Goal: Contribute content

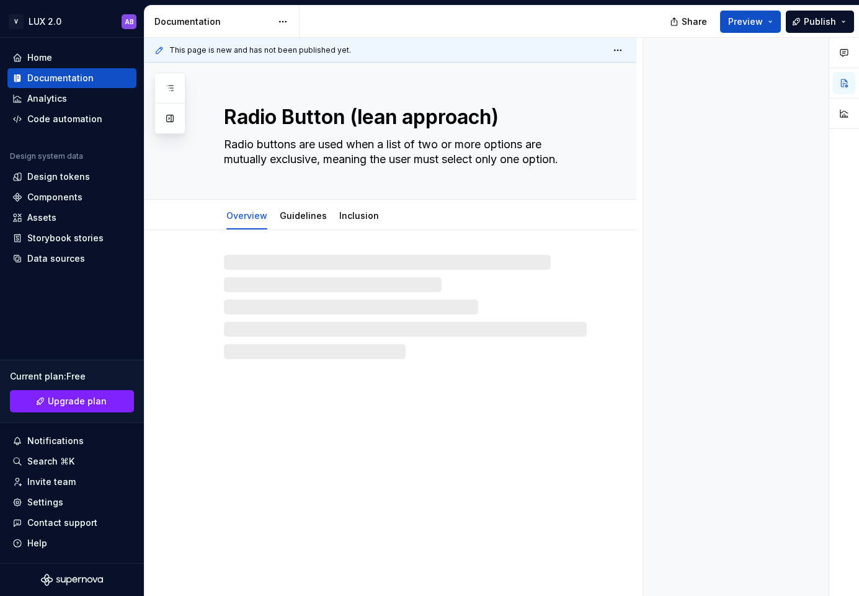
type textarea "*"
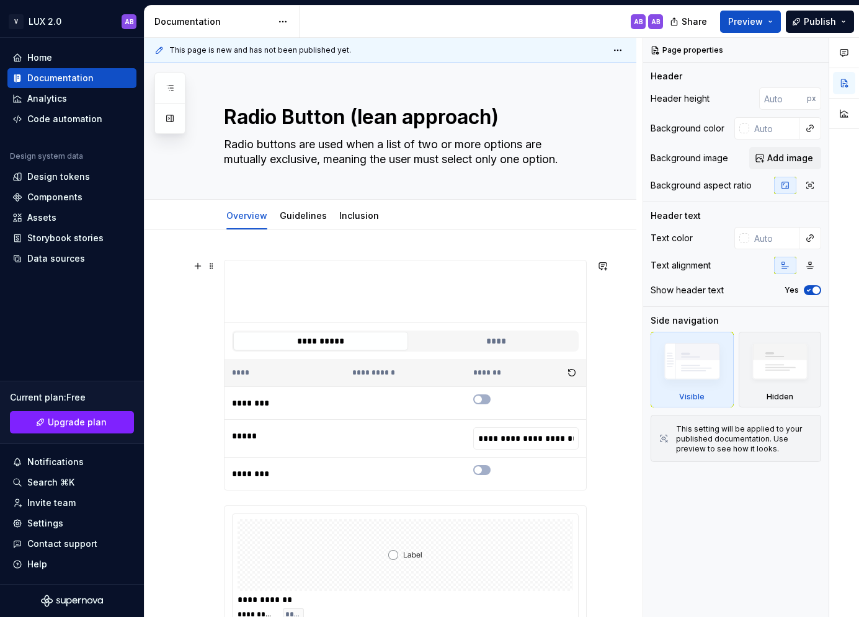
type textarea "*"
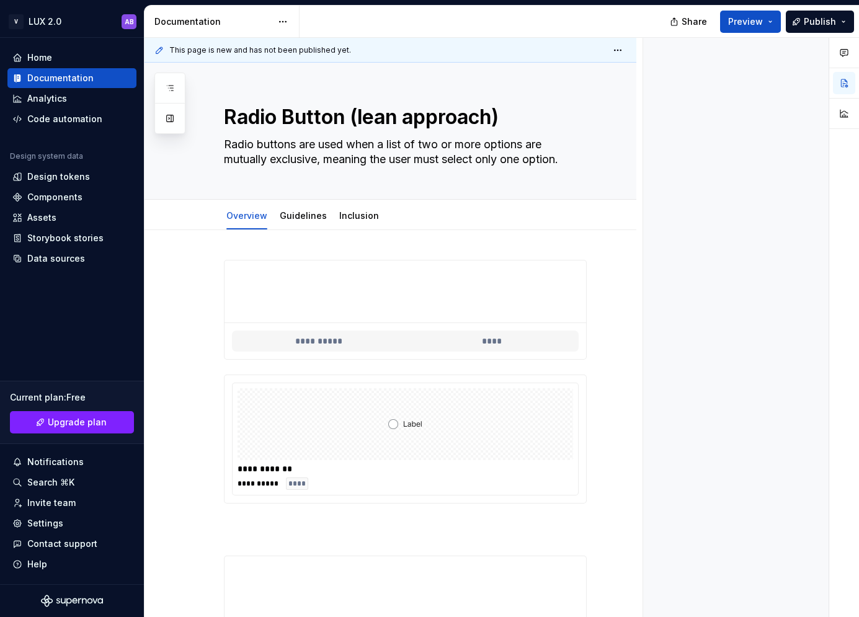
type textarea "*"
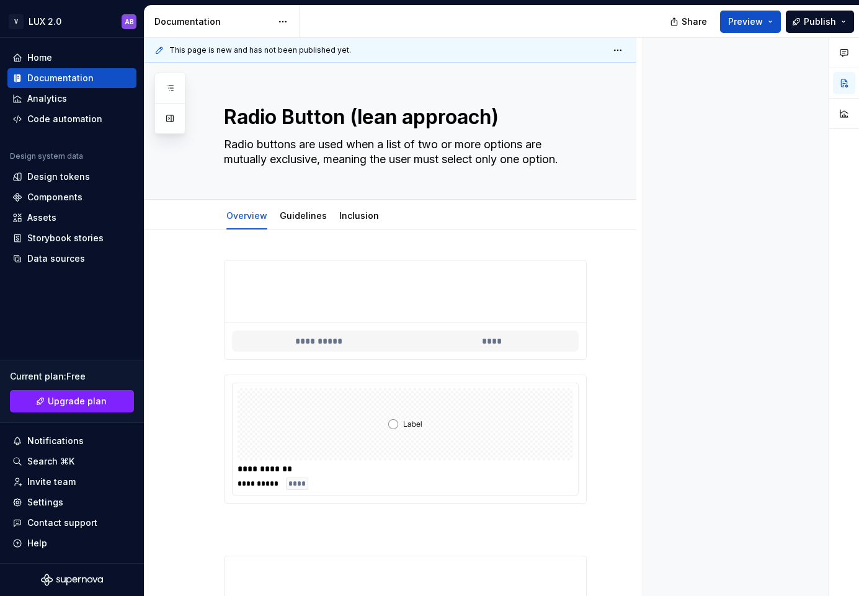
type textarea "*"
